Goal: Book appointment/travel/reservation

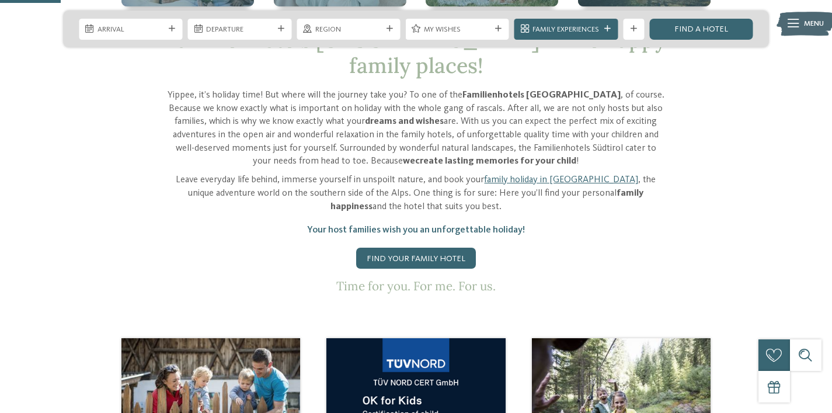
scroll to position [423, 0]
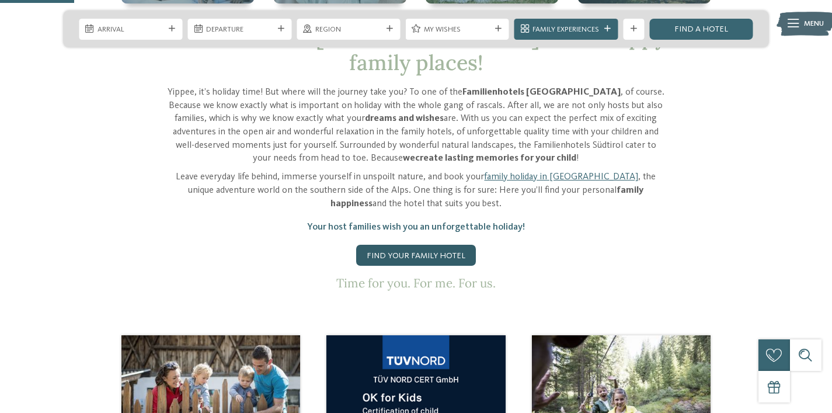
click at [429, 245] on link "Find your family hotel" at bounding box center [416, 255] width 120 height 21
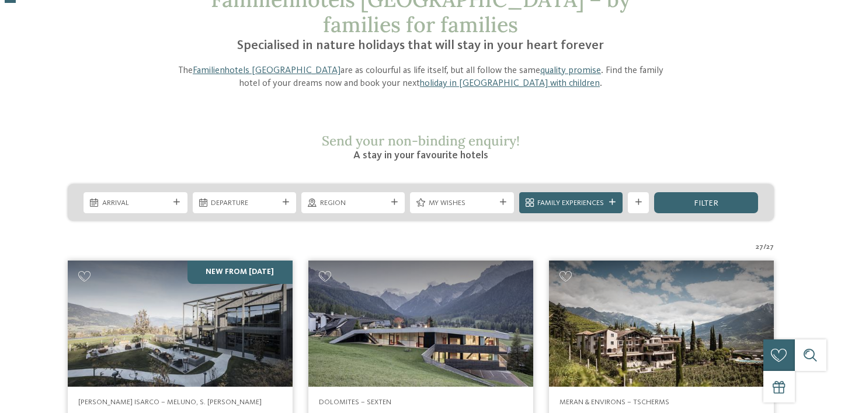
scroll to position [88, 0]
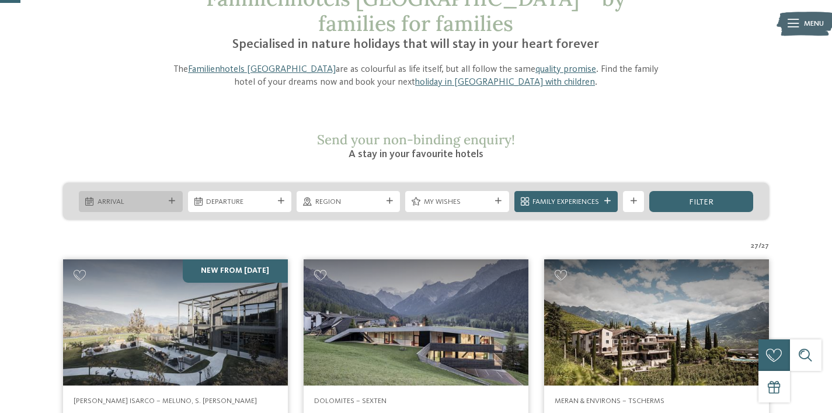
click at [138, 197] on span "Arrival" at bounding box center [130, 202] width 67 height 11
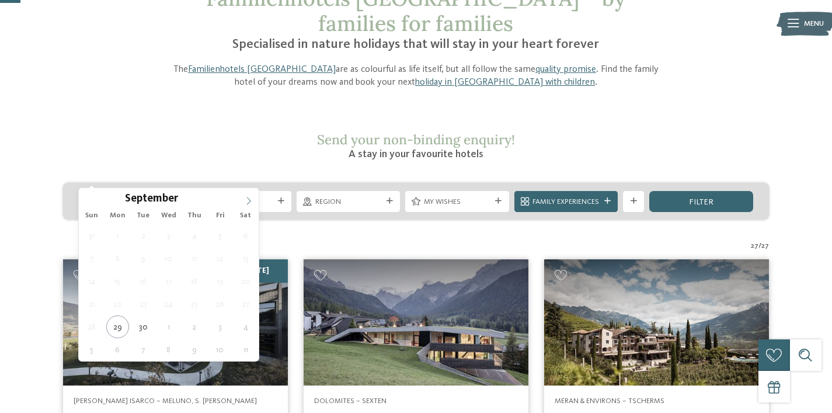
click at [251, 200] on icon at bounding box center [249, 201] width 8 height 8
click at [250, 200] on icon at bounding box center [249, 201] width 8 height 8
type input "****"
click at [250, 200] on icon at bounding box center [249, 201] width 8 height 8
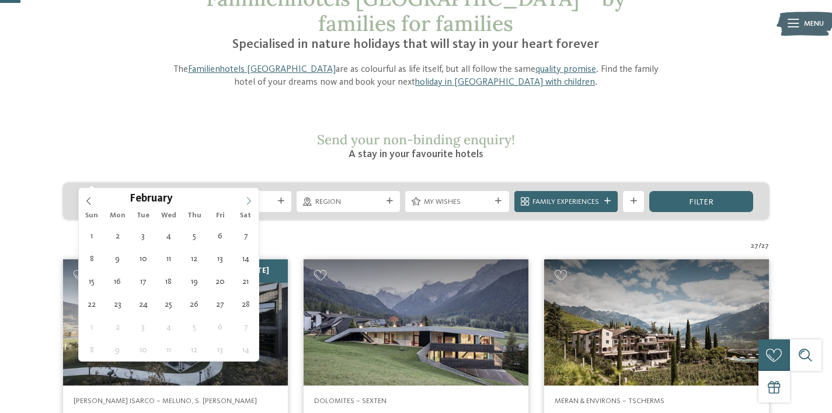
click at [250, 200] on icon at bounding box center [249, 201] width 8 height 8
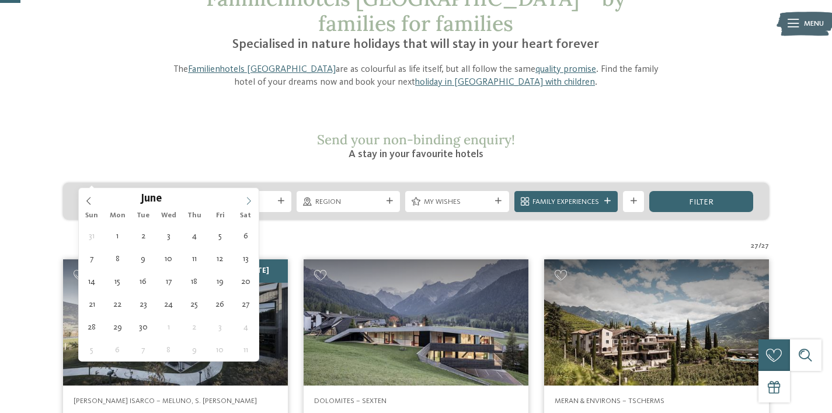
click at [250, 200] on icon at bounding box center [249, 201] width 8 height 8
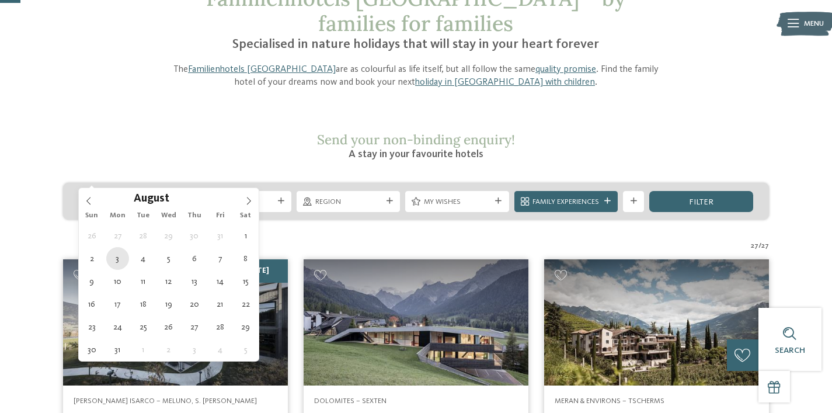
type div "03.08.2026"
type input "****"
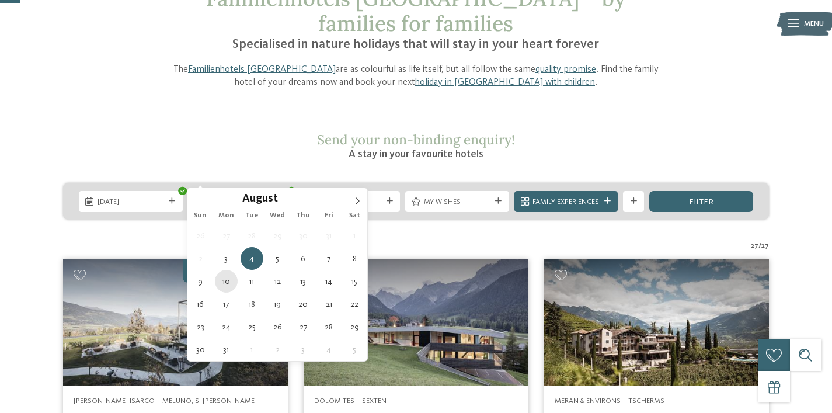
type div "10.08.2026"
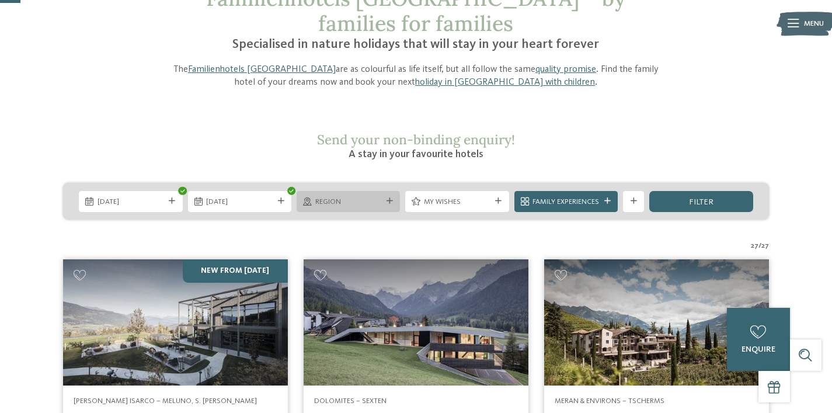
click at [345, 197] on span "Region" at bounding box center [348, 202] width 67 height 11
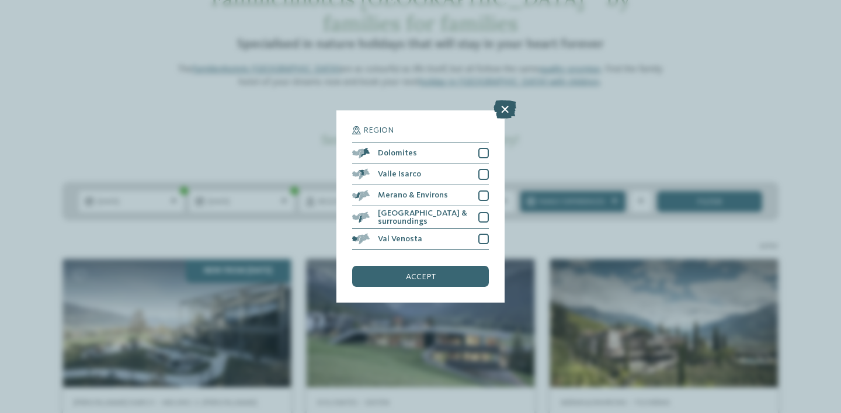
click at [504, 112] on icon at bounding box center [504, 109] width 23 height 19
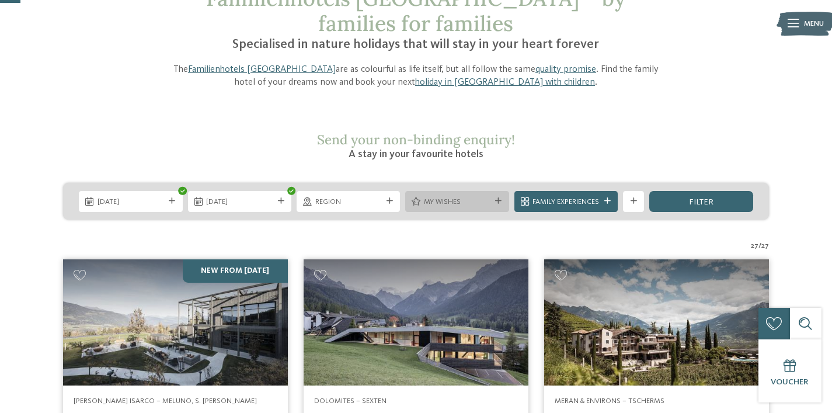
click at [442, 197] on span "My wishes" at bounding box center [457, 202] width 67 height 11
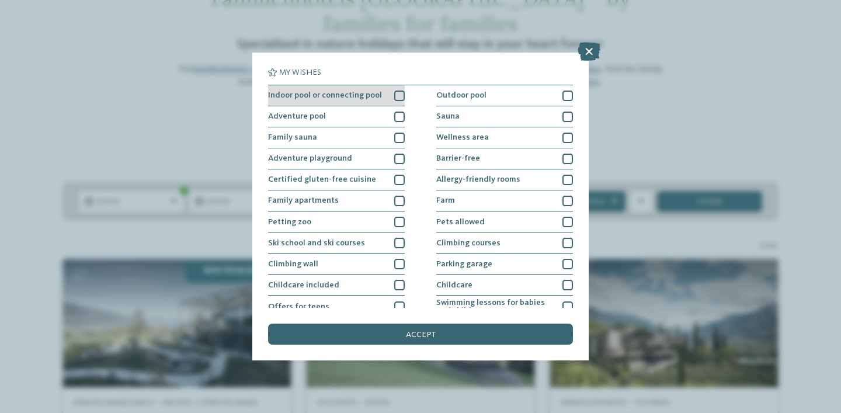
click at [395, 96] on div at bounding box center [399, 95] width 11 height 11
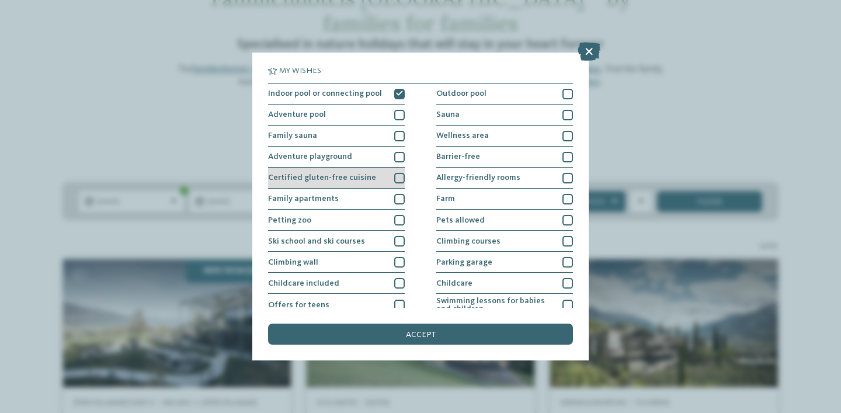
scroll to position [2, 0]
click at [372, 201] on div "Family apartments" at bounding box center [336, 198] width 137 height 21
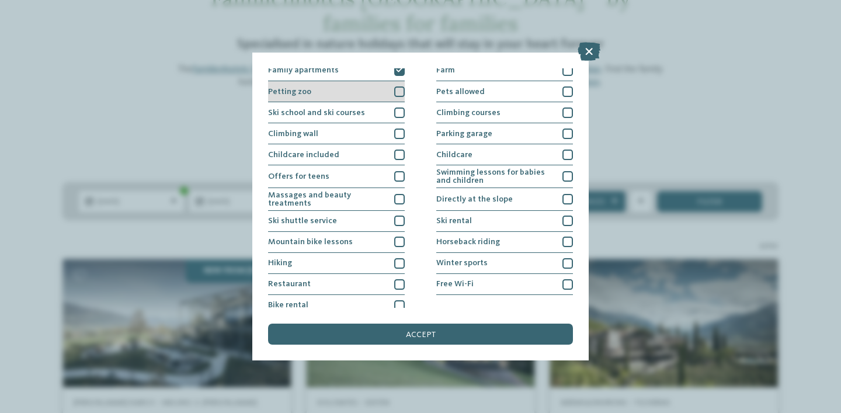
scroll to position [138, 0]
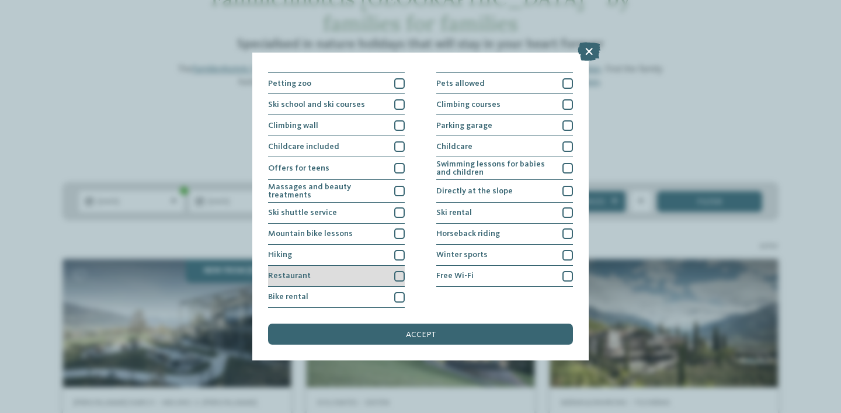
click at [375, 278] on div "Restaurant" at bounding box center [336, 276] width 137 height 21
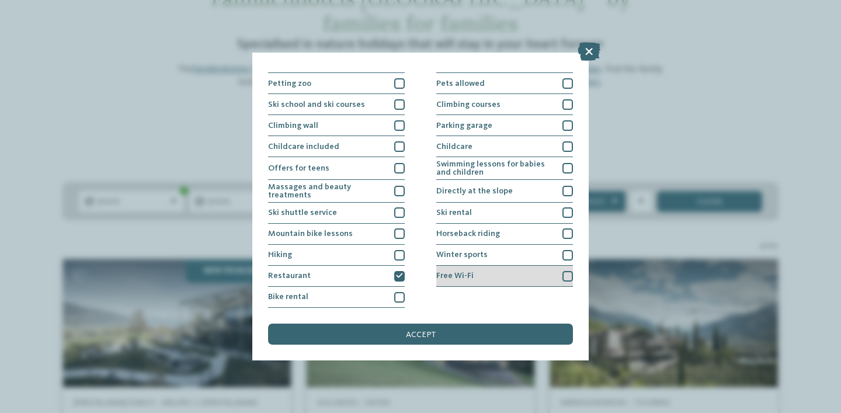
click at [461, 282] on div "Free Wi-Fi" at bounding box center [504, 276] width 137 height 21
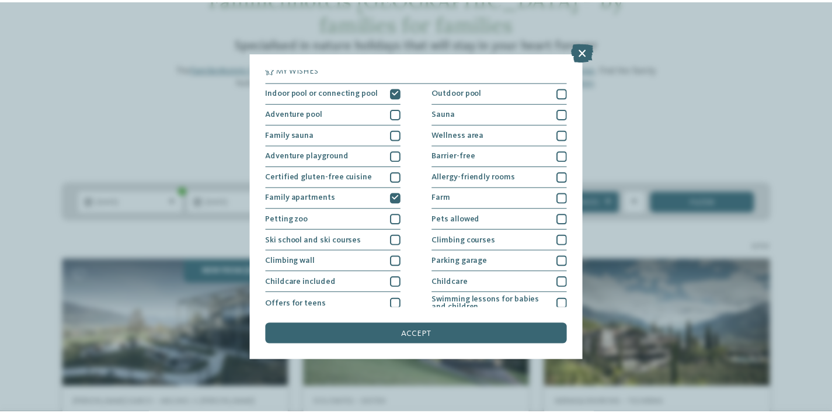
scroll to position [0, 0]
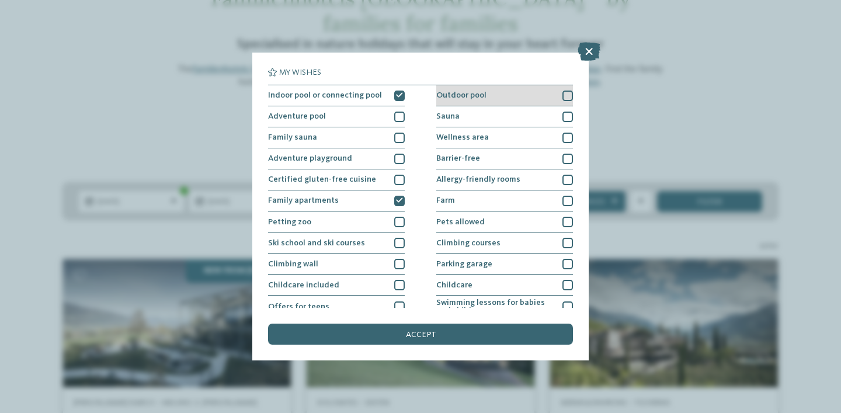
click at [555, 93] on div "Outdoor pool" at bounding box center [504, 95] width 137 height 21
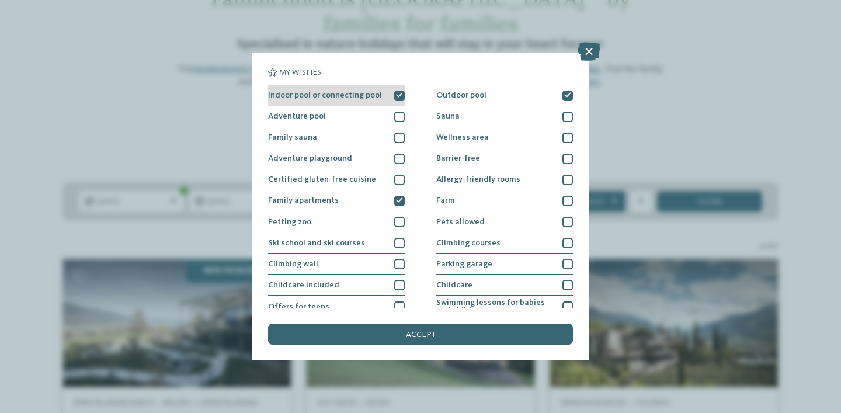
click at [398, 97] on icon at bounding box center [399, 95] width 7 height 6
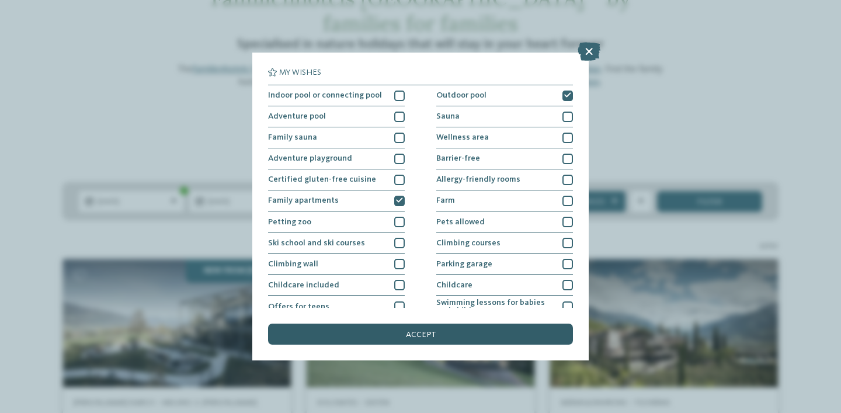
click at [455, 335] on div "accept" at bounding box center [420, 333] width 305 height 21
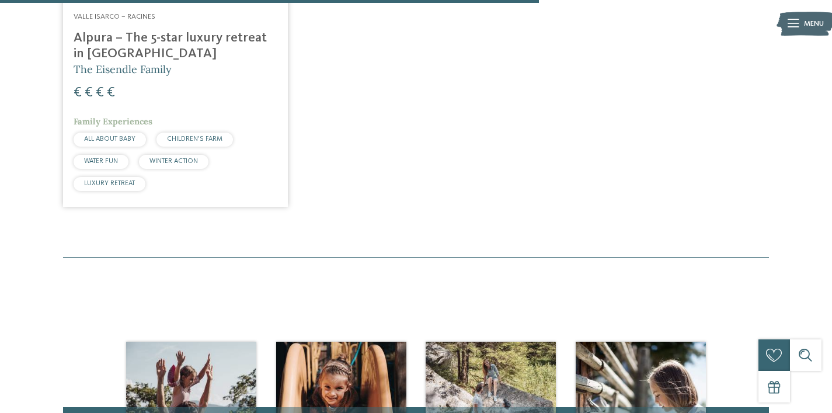
scroll to position [353, 0]
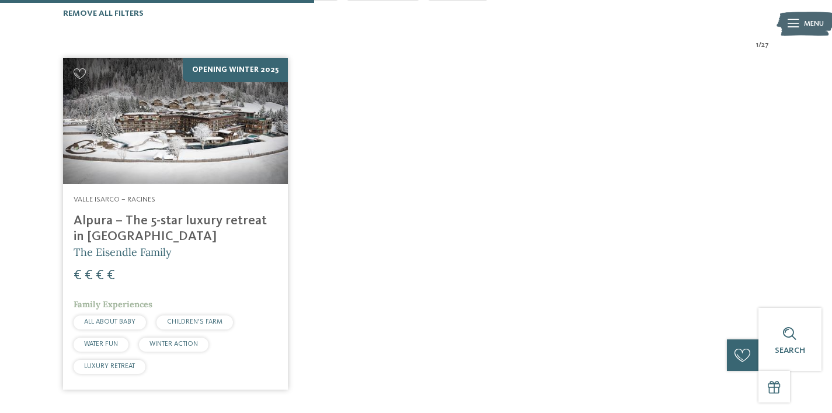
click at [190, 184] on div "Valle Isarco – Racines Alpura – The 5-star luxury retreat in South Tyrol The Ei…" at bounding box center [175, 286] width 225 height 205
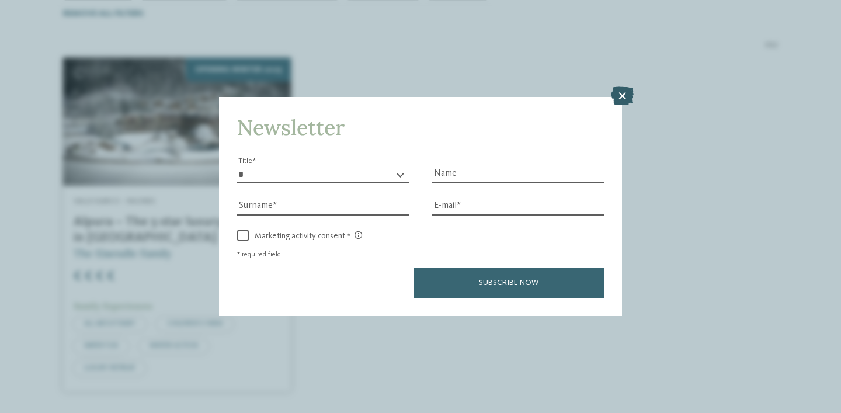
click at [623, 99] on icon at bounding box center [622, 95] width 23 height 19
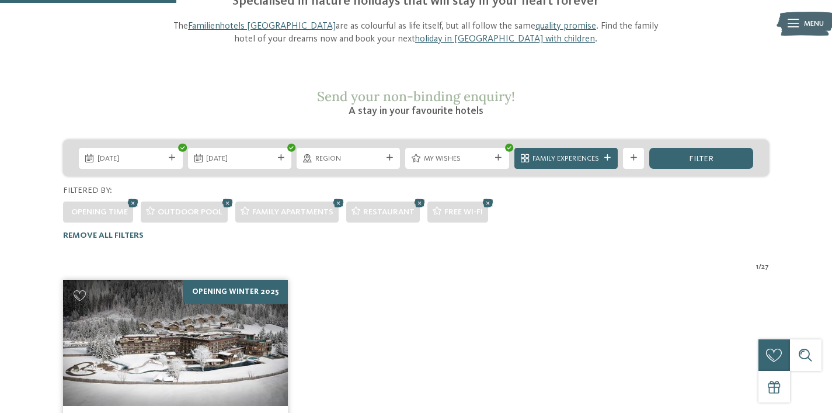
scroll to position [43, 0]
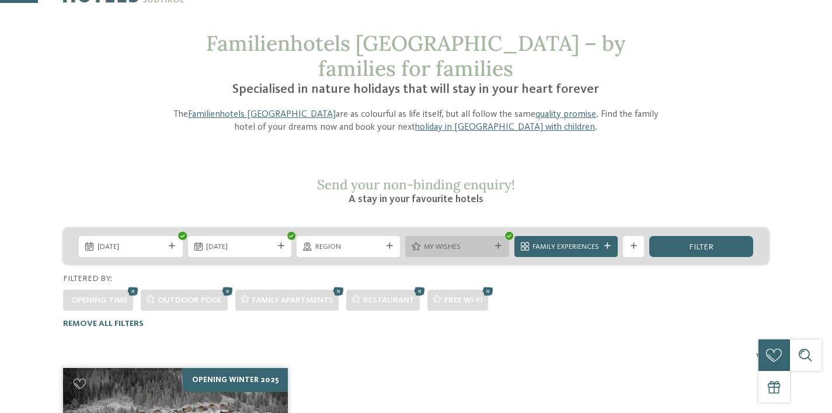
click at [457, 242] on span "My wishes" at bounding box center [457, 247] width 67 height 11
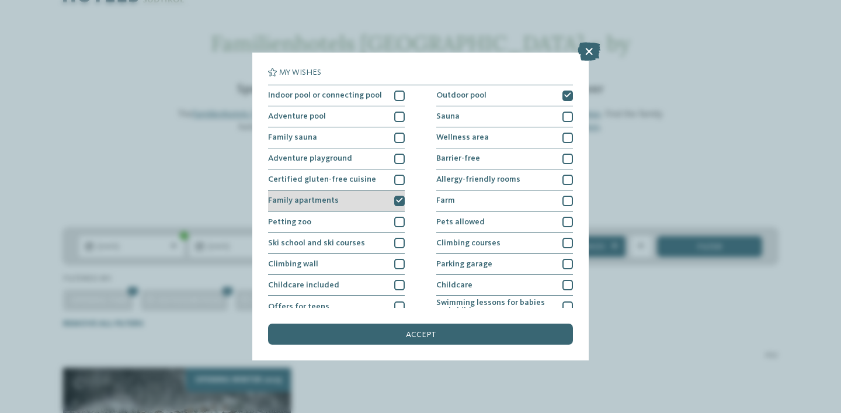
click at [385, 202] on div "Family apartments" at bounding box center [336, 200] width 137 height 21
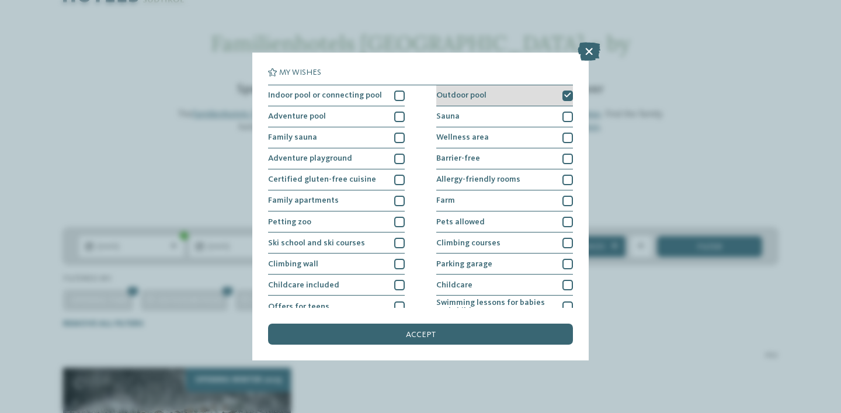
click at [509, 95] on div "Outdoor pool" at bounding box center [504, 95] width 137 height 21
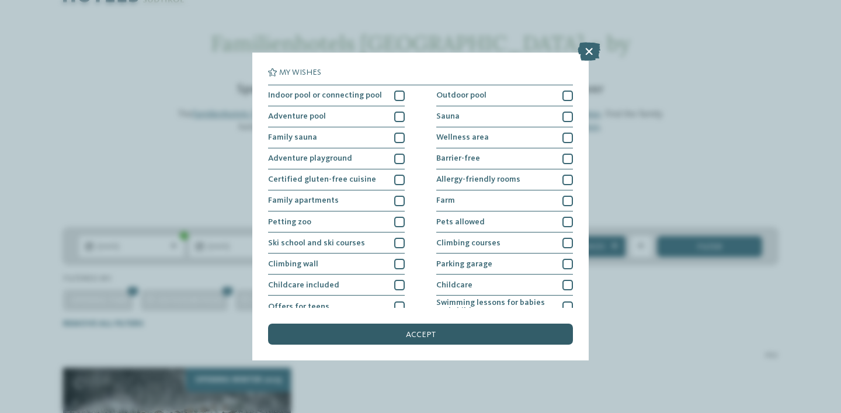
click at [424, 330] on span "accept" at bounding box center [421, 334] width 30 height 8
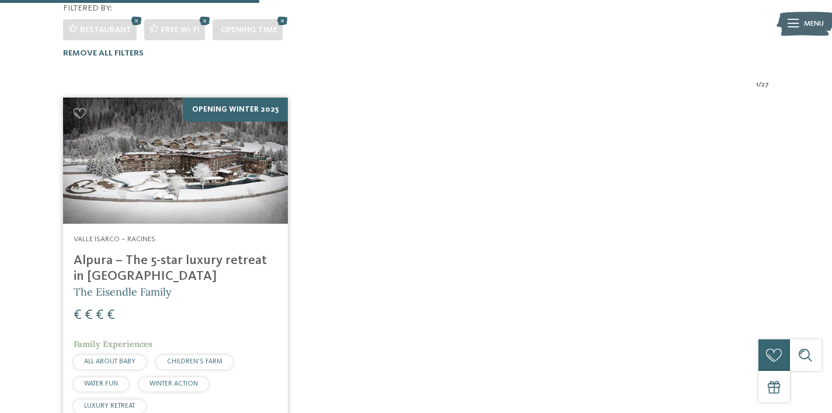
scroll to position [204, 0]
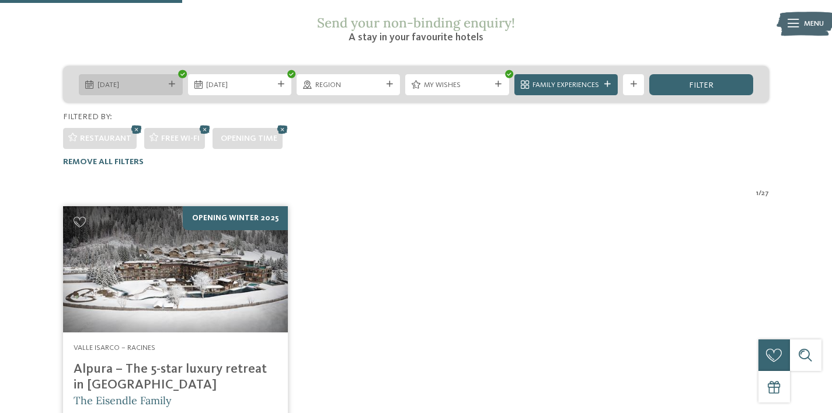
click at [149, 80] on span "03.08.2026" at bounding box center [130, 85] width 67 height 11
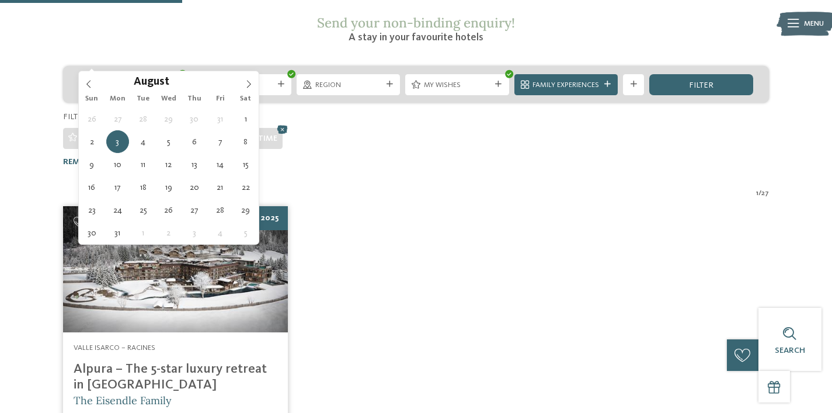
type div "09.08.2026"
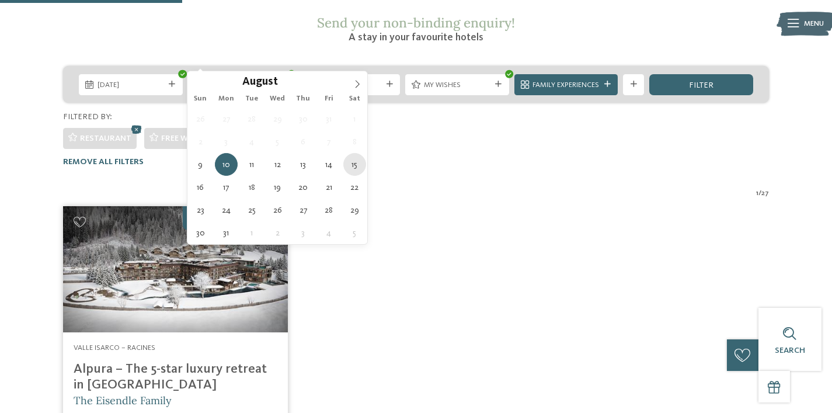
type div "15.08.2026"
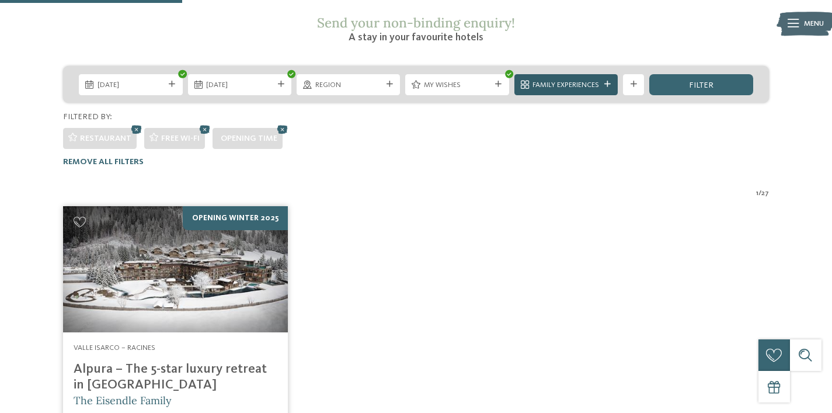
click at [582, 80] on span "Family Experiences" at bounding box center [565, 85] width 67 height 11
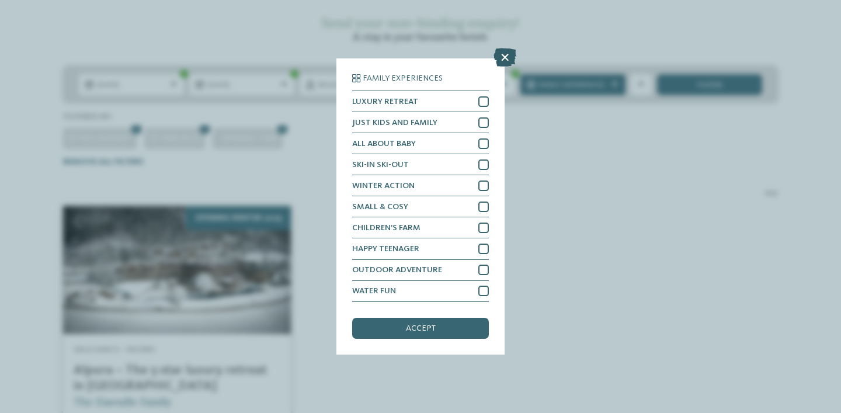
click at [503, 54] on icon at bounding box center [504, 57] width 23 height 19
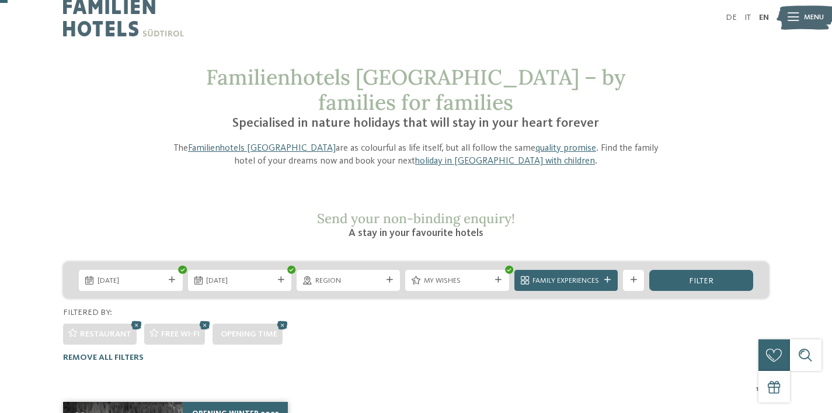
scroll to position [0, 0]
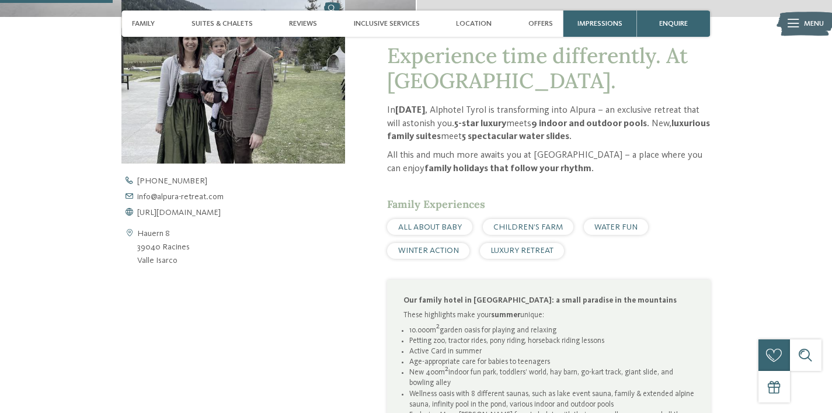
scroll to position [481, 0]
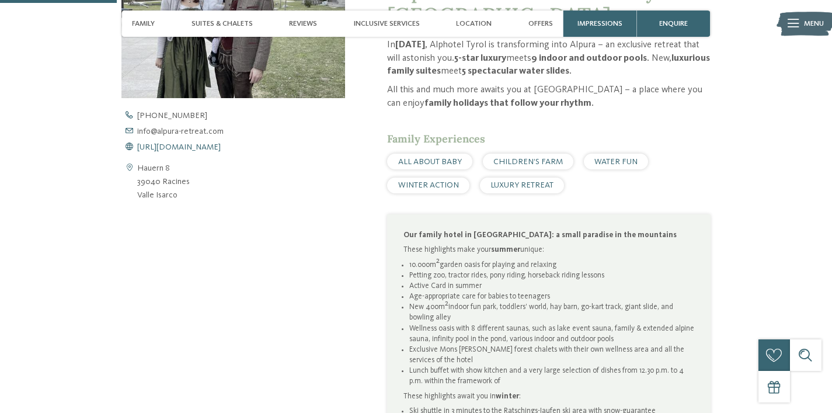
click at [188, 149] on span "[URL][DOMAIN_NAME]" at bounding box center [178, 147] width 83 height 8
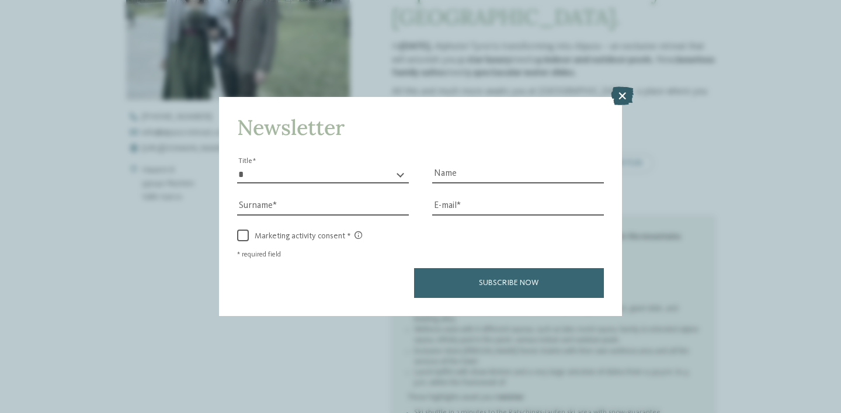
click at [620, 96] on icon at bounding box center [622, 95] width 23 height 19
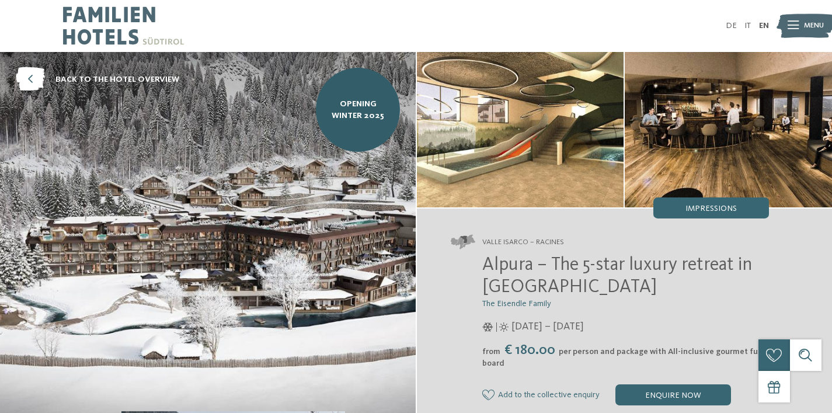
scroll to position [0, 0]
